Goal: Navigation & Orientation: Find specific page/section

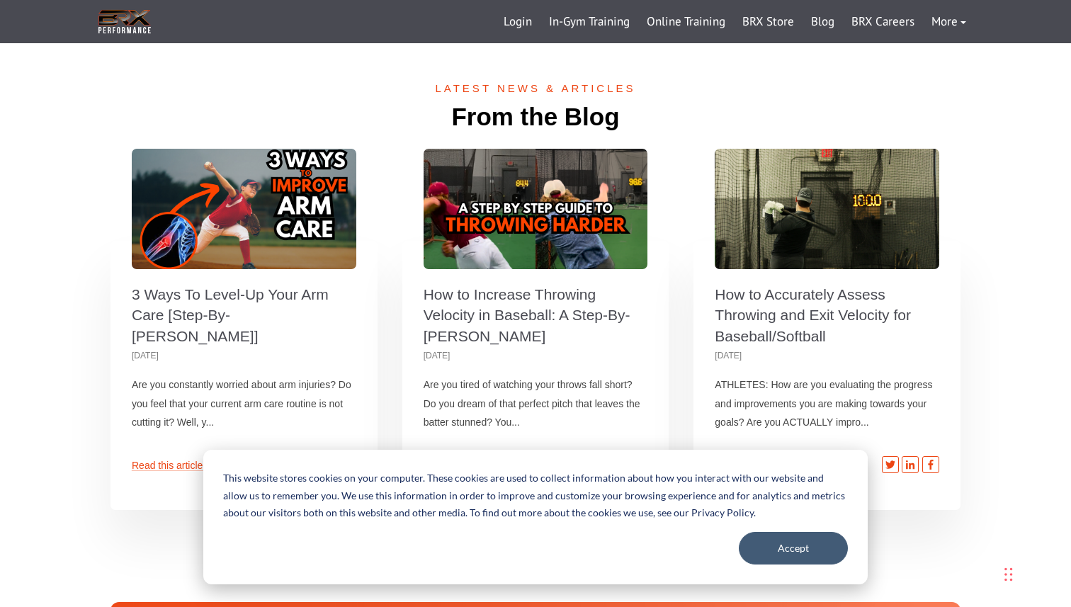
scroll to position [4379, 0]
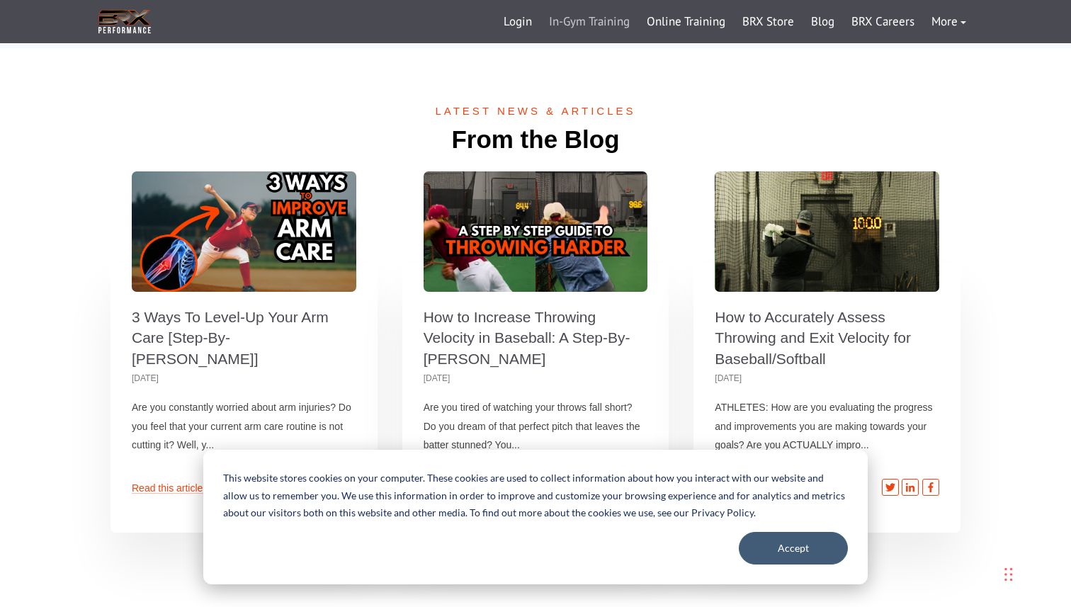
click at [614, 28] on link "In-Gym Training" at bounding box center [590, 22] width 98 height 34
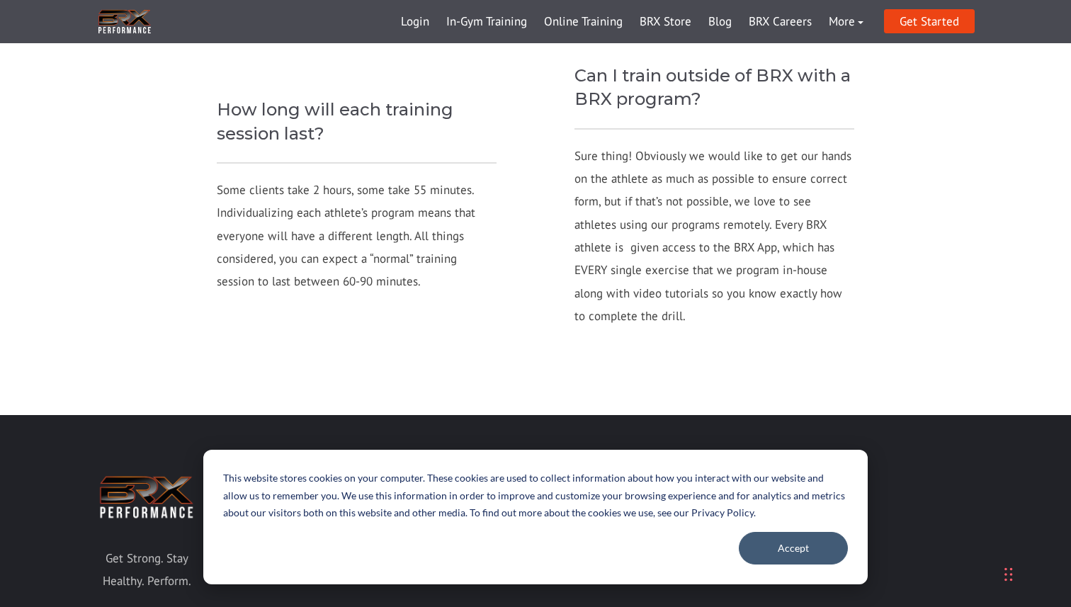
scroll to position [1879, 0]
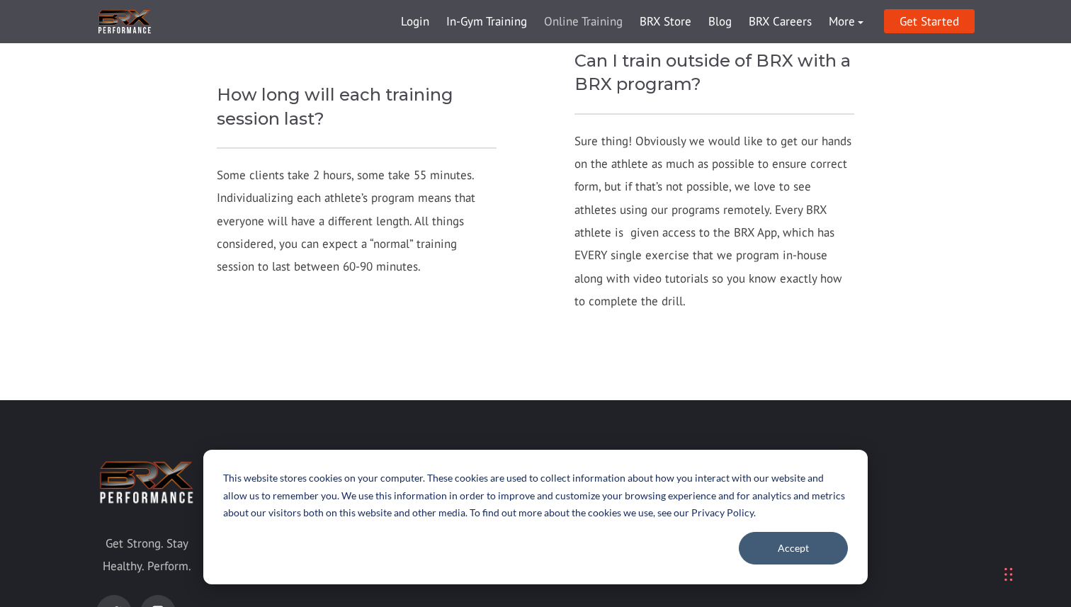
click at [585, 28] on link "Online Training" at bounding box center [584, 22] width 96 height 34
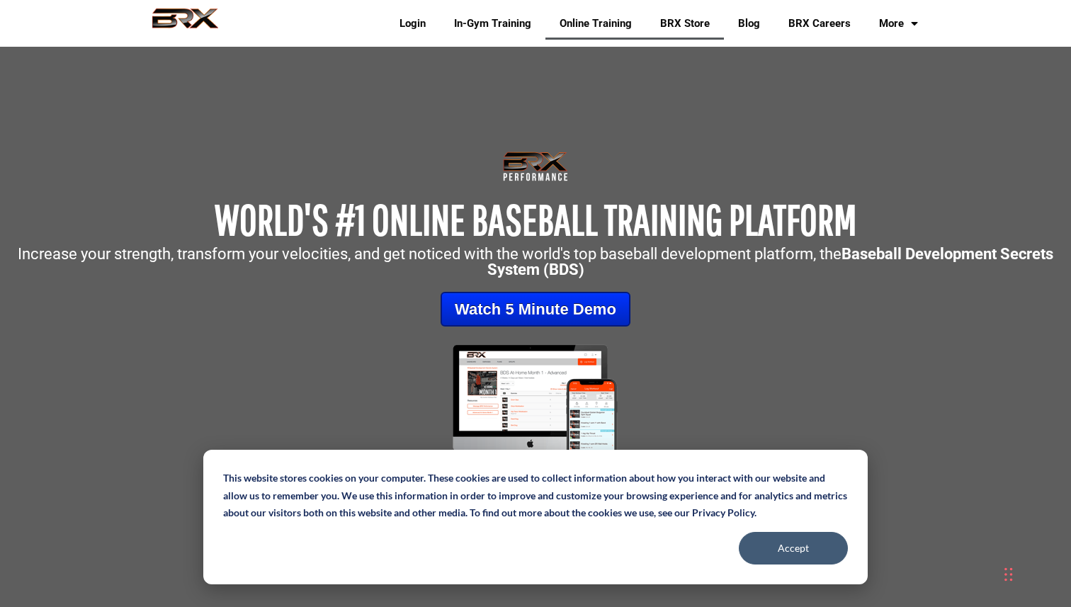
click at [670, 29] on link "BRX Store" at bounding box center [685, 23] width 78 height 33
